Goal: Task Accomplishment & Management: Use online tool/utility

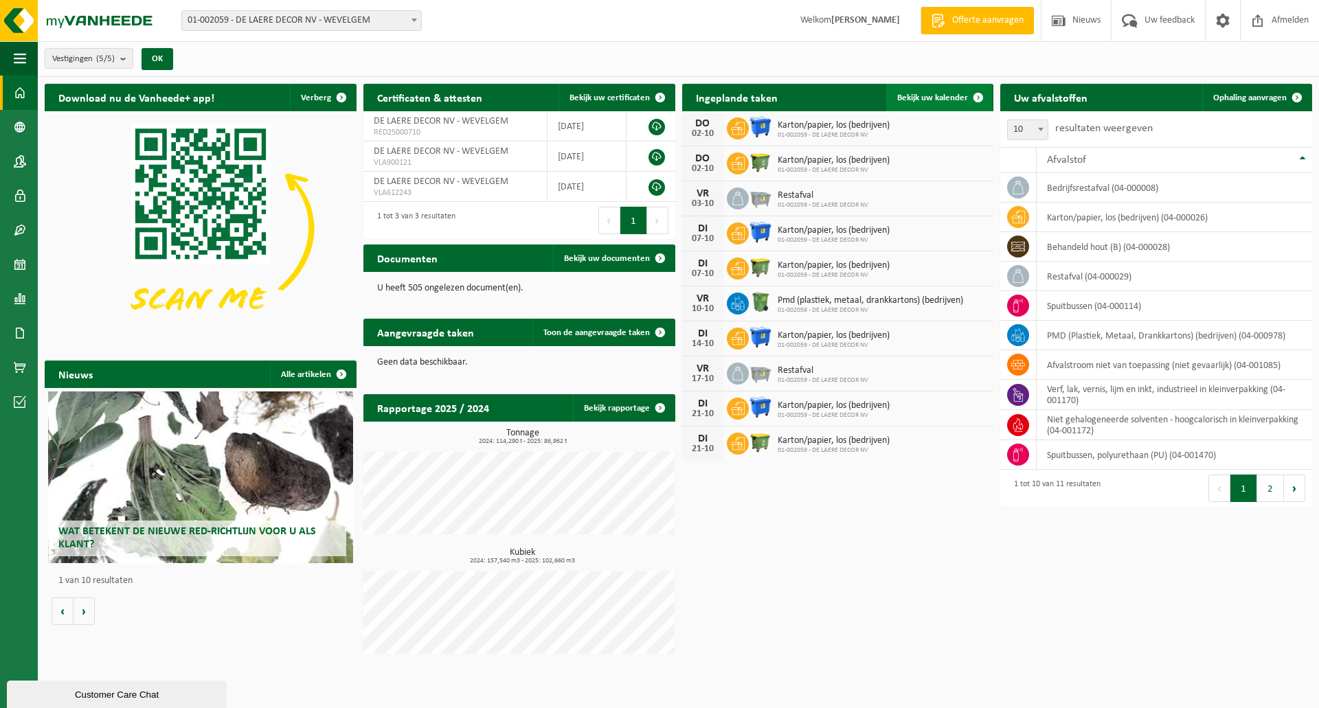
click at [949, 98] on span "Bekijk uw kalender" at bounding box center [932, 97] width 71 height 9
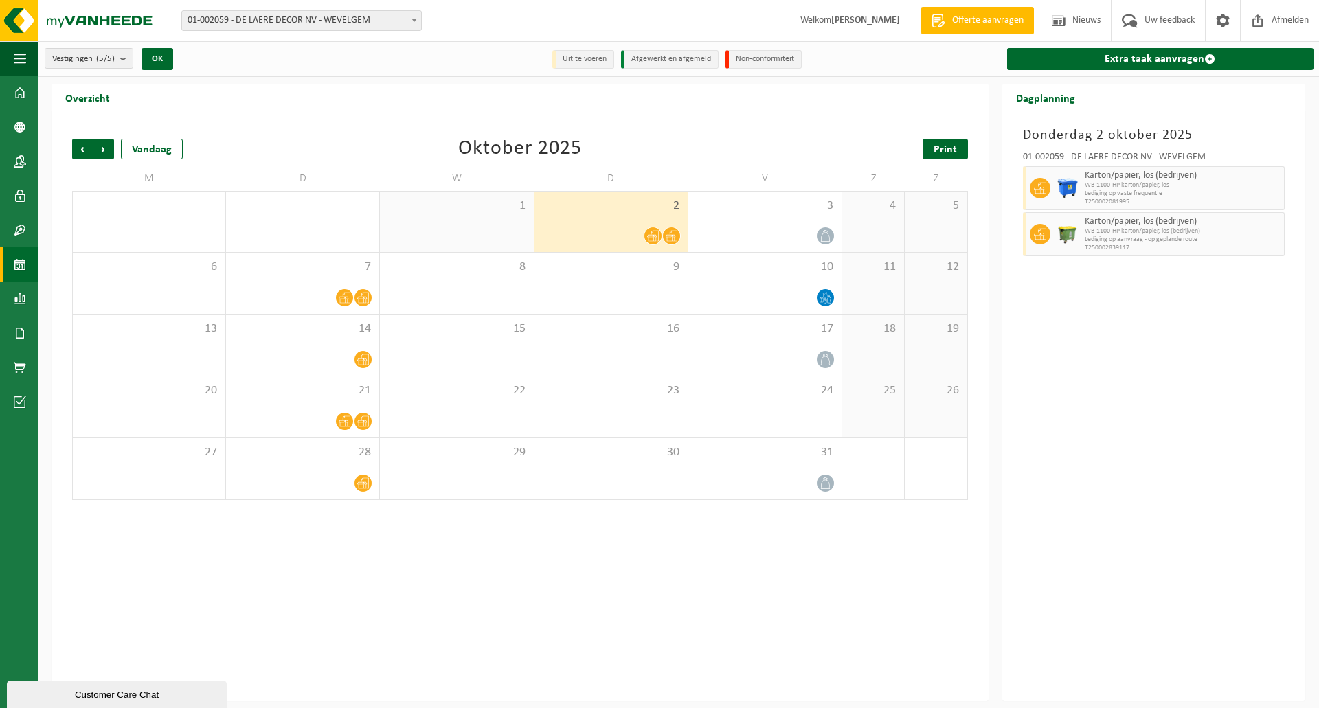
click at [940, 152] on span "Print" at bounding box center [944, 149] width 23 height 11
click at [103, 150] on span "Volgende" at bounding box center [103, 149] width 21 height 21
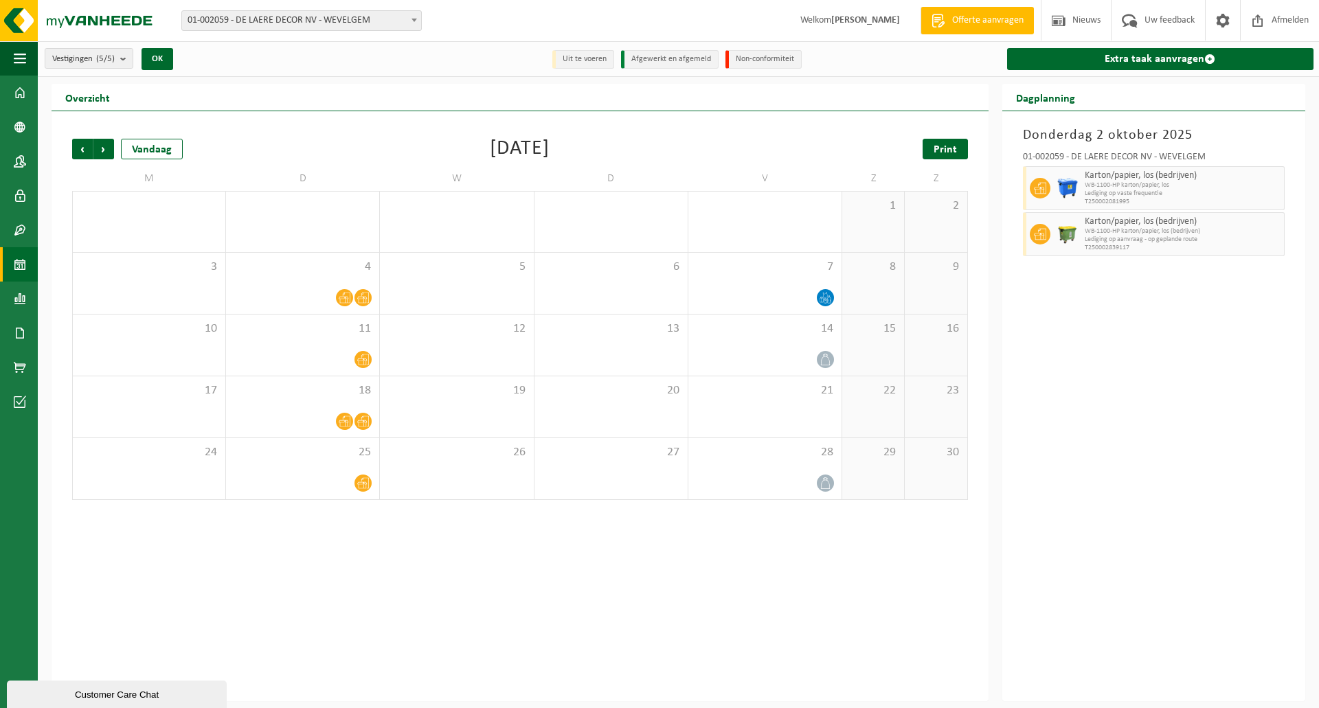
click at [945, 150] on span "Print" at bounding box center [944, 149] width 23 height 11
